Goal: Find contact information: Find contact information

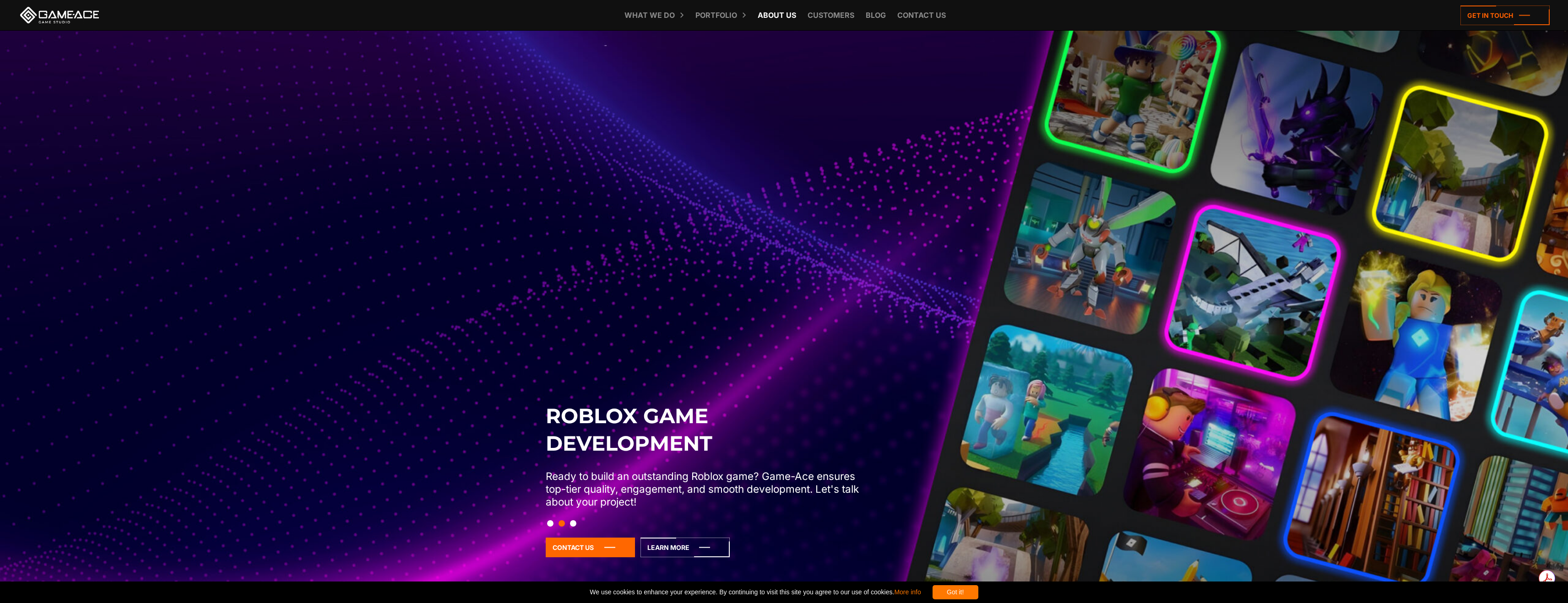
click at [781, 18] on link "About Us" at bounding box center [777, 15] width 47 height 30
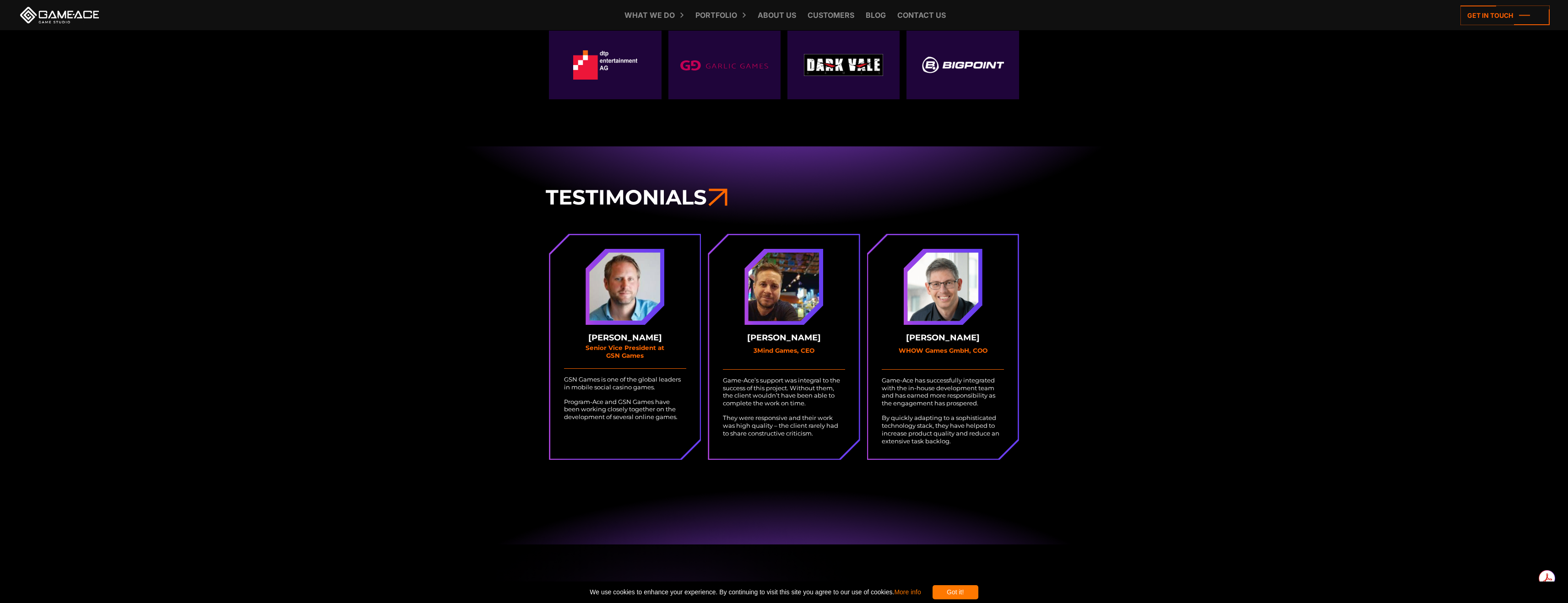
scroll to position [2528, 0]
click at [923, 12] on link "Contact us" at bounding box center [922, 15] width 58 height 30
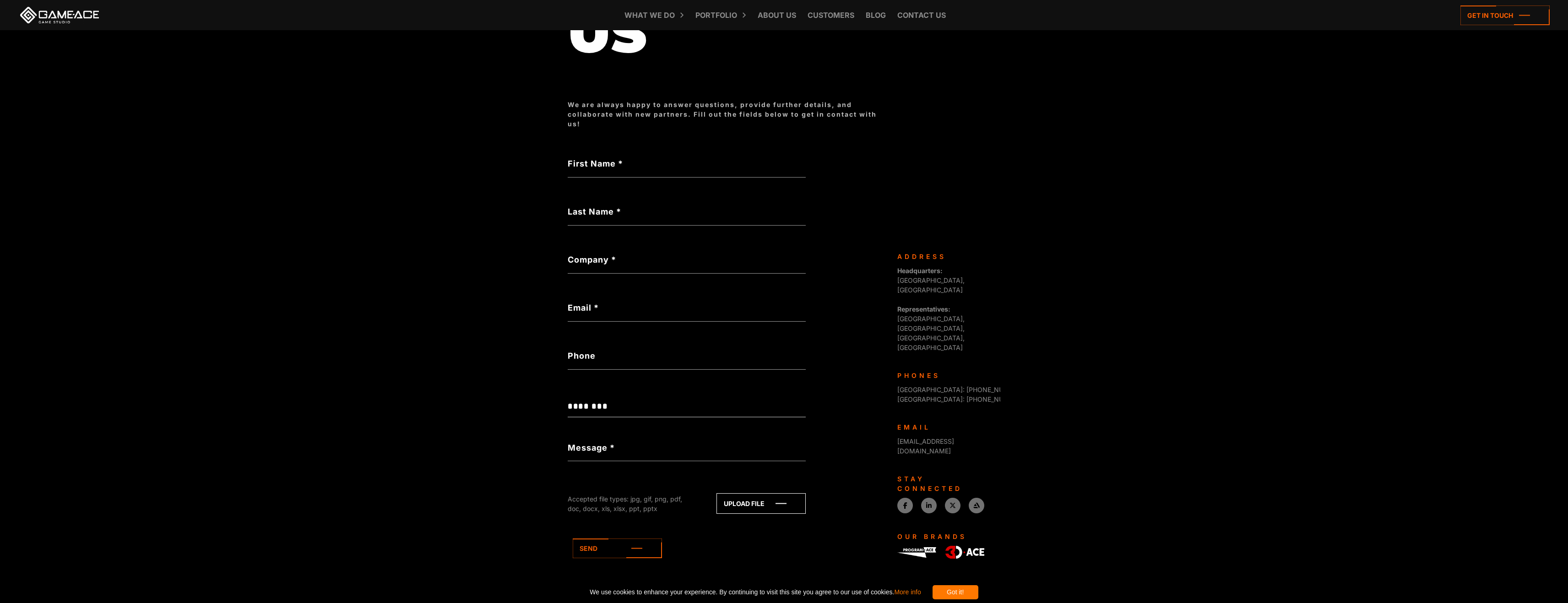
scroll to position [197, 0]
